Goal: Check status: Check status

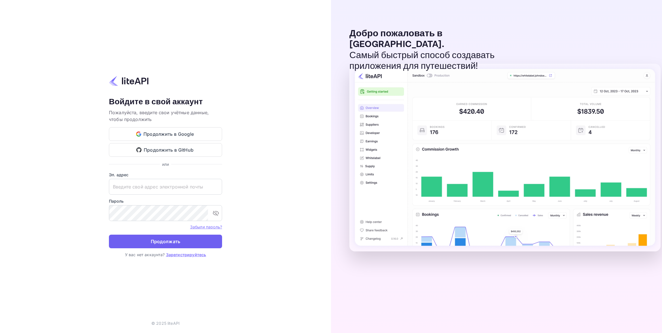
type input "adminpassword_support@yandex-team.ru"
drag, startPoint x: 180, startPoint y: 242, endPoint x: 204, endPoint y: 248, distance: 25.1
click at [180, 242] on button "Продолжать" at bounding box center [165, 241] width 113 height 14
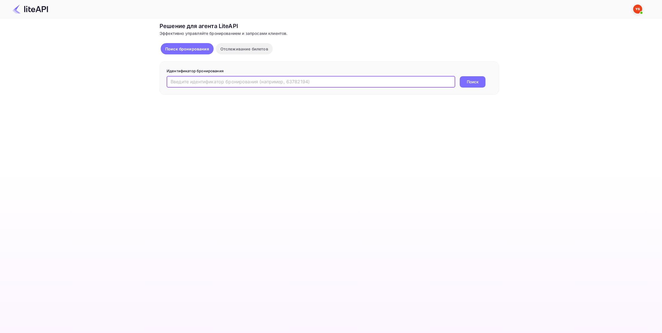
click at [182, 82] on input "text" at bounding box center [311, 81] width 289 height 11
paste input "8953472"
type input "8953472"
click at [480, 79] on button "Поиск" at bounding box center [473, 81] width 26 height 11
